Goal: Manage account settings

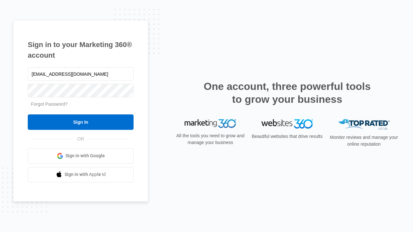
type input "[EMAIL_ADDRESS][DOMAIN_NAME]"
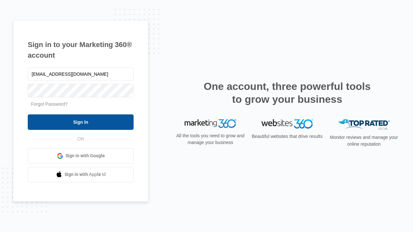
click at [81, 122] on input "Sign In" at bounding box center [81, 121] width 106 height 15
